Goal: Check status

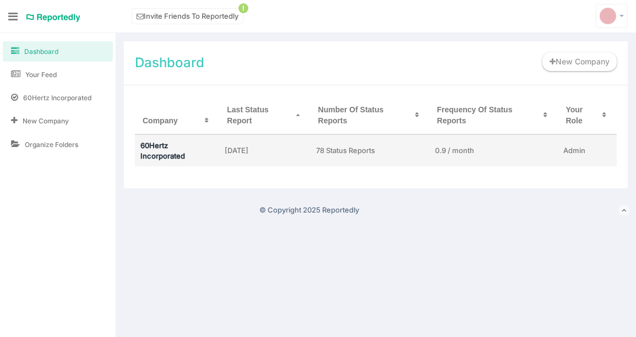
click at [161, 147] on link "60Hertz Incorporated" at bounding box center [163, 150] width 45 height 19
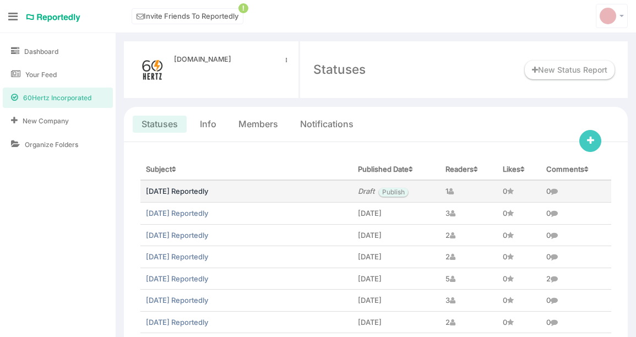
click at [189, 195] on link "[DATE] Reportedly" at bounding box center [177, 191] width 62 height 9
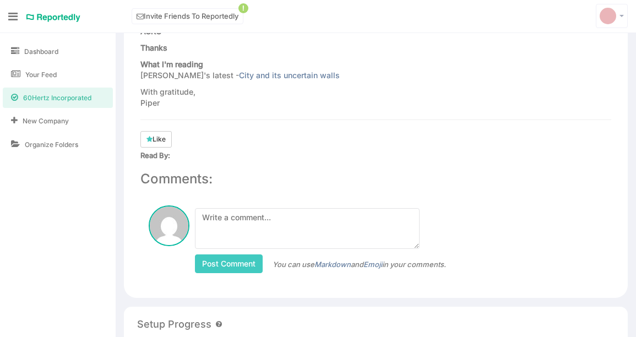
scroll to position [1145, 0]
